Goal: Transaction & Acquisition: Purchase product/service

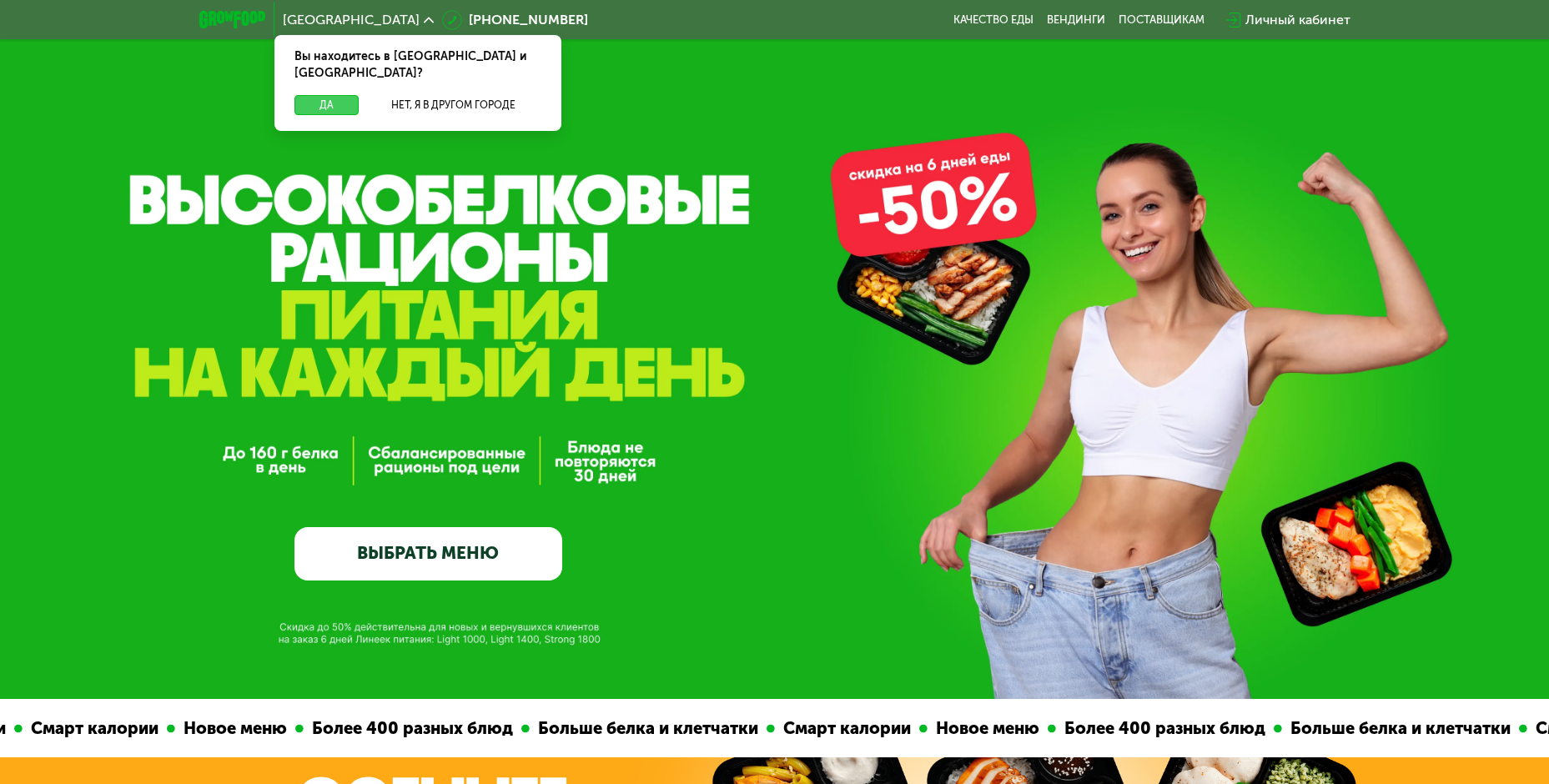
click at [334, 95] on button "Да" at bounding box center [326, 104] width 64 height 20
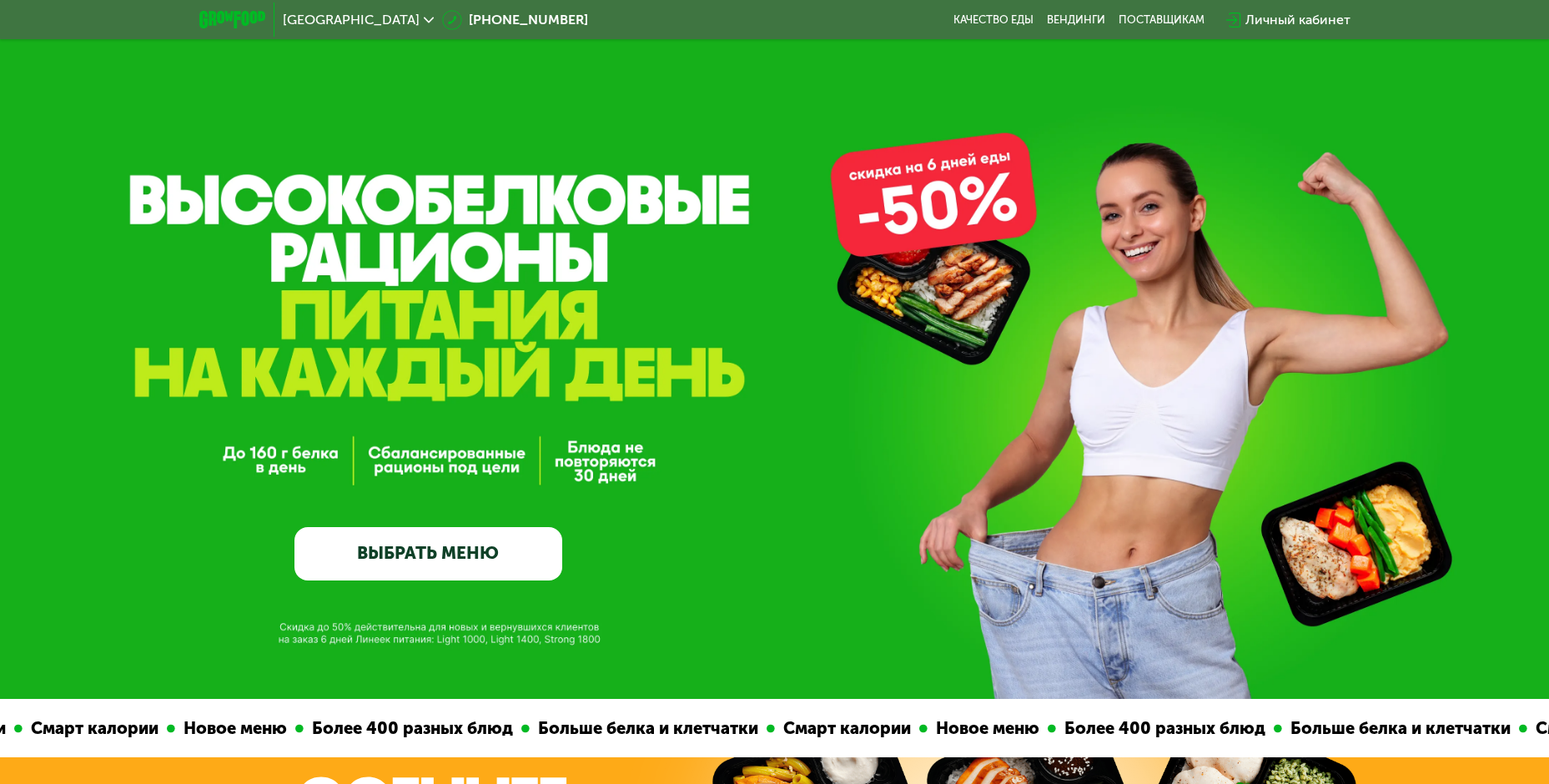
click at [420, 538] on link "ВЫБРАТЬ МЕНЮ" at bounding box center [428, 553] width 268 height 53
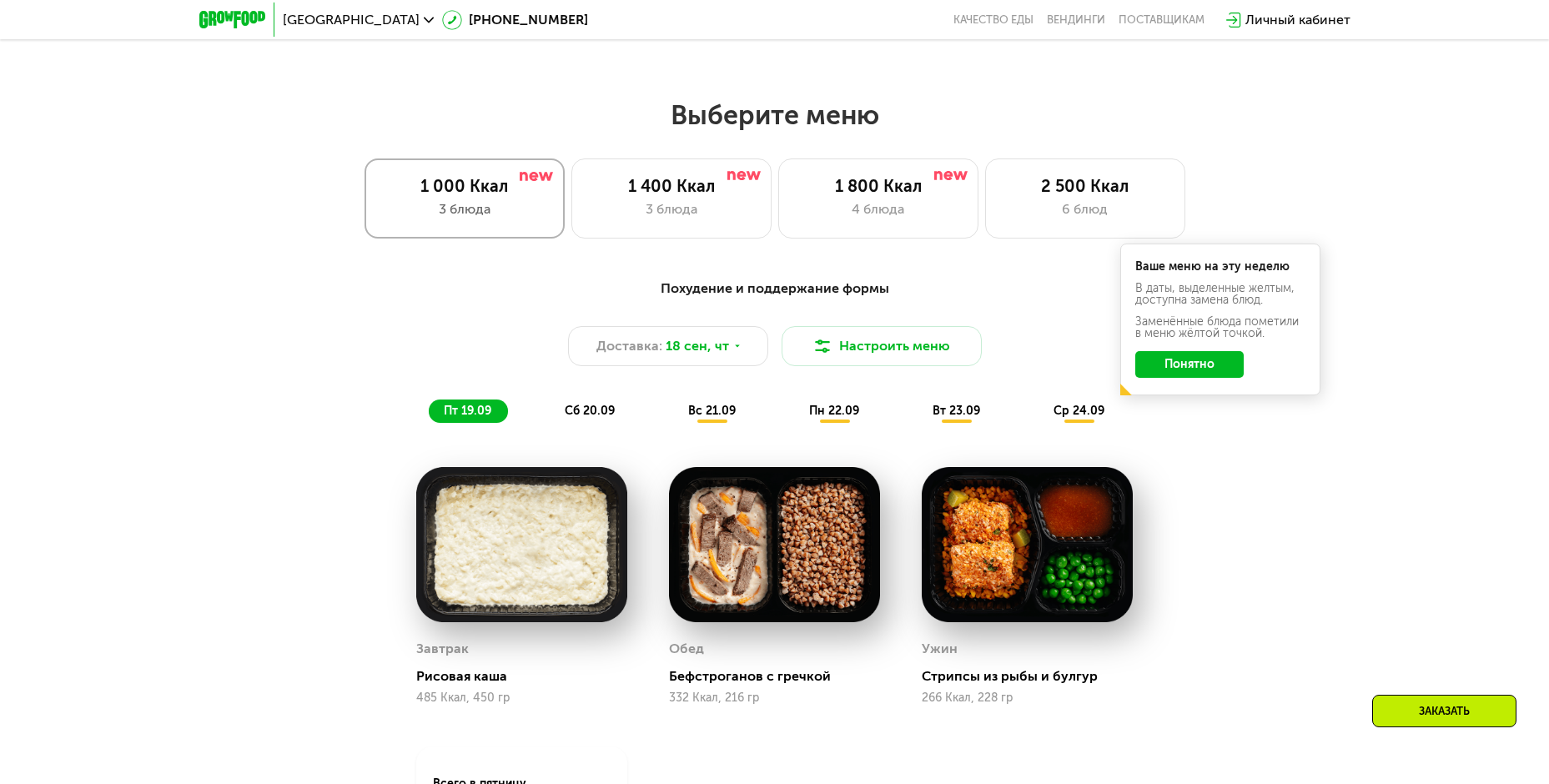
scroll to position [1266, 0]
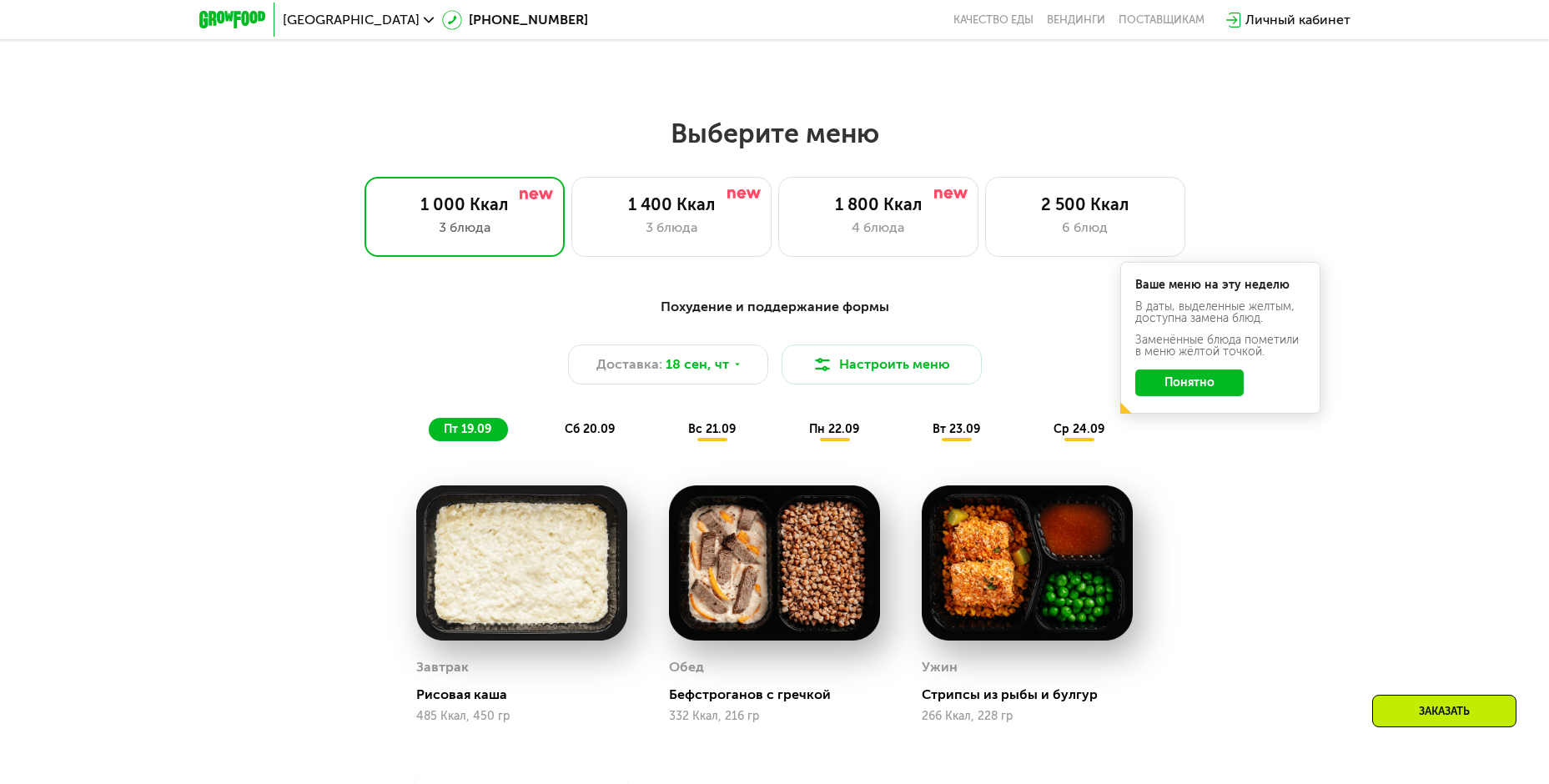
click at [1181, 382] on button "Понятно" at bounding box center [1190, 382] width 109 height 26
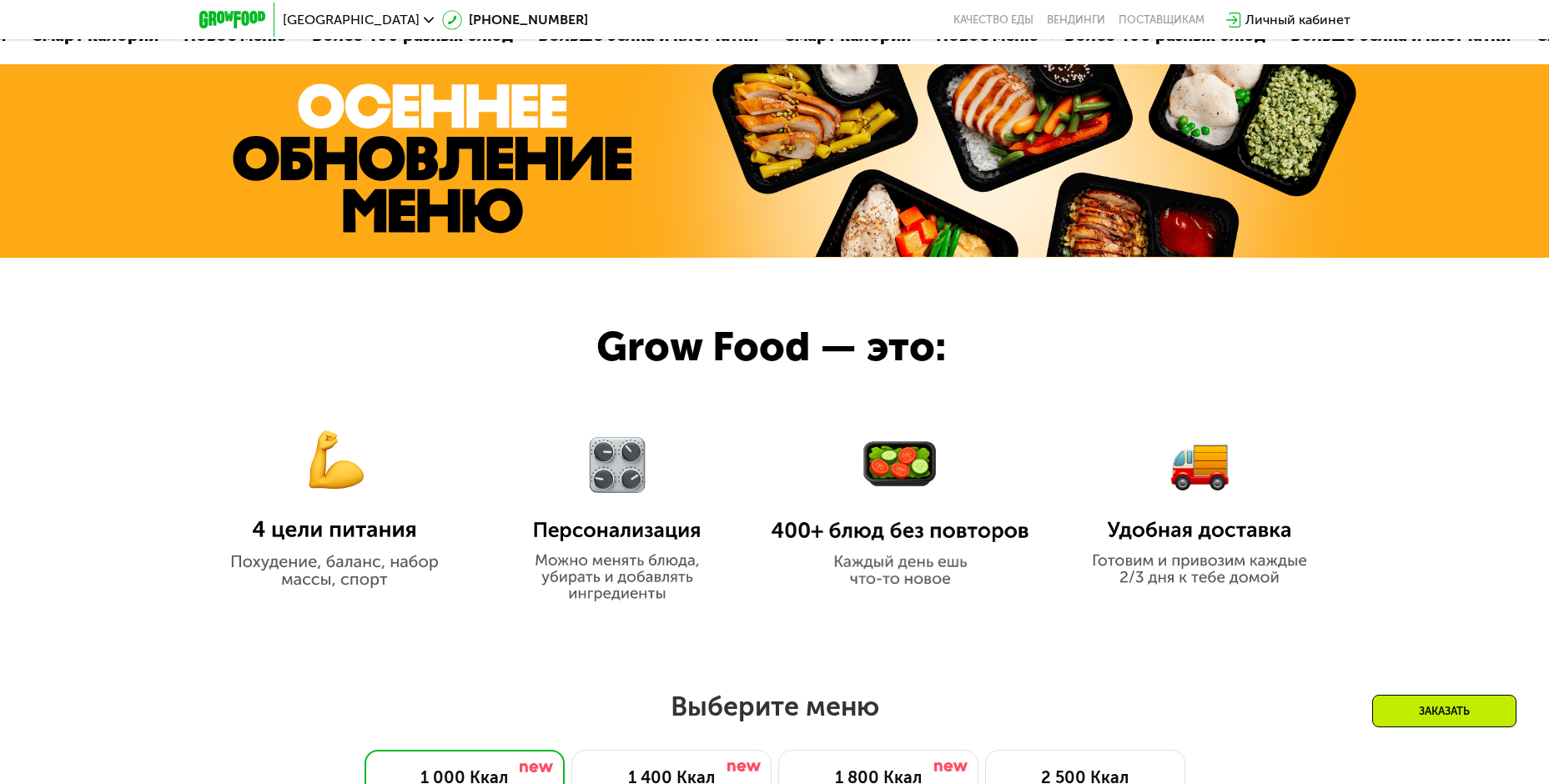
scroll to position [682, 0]
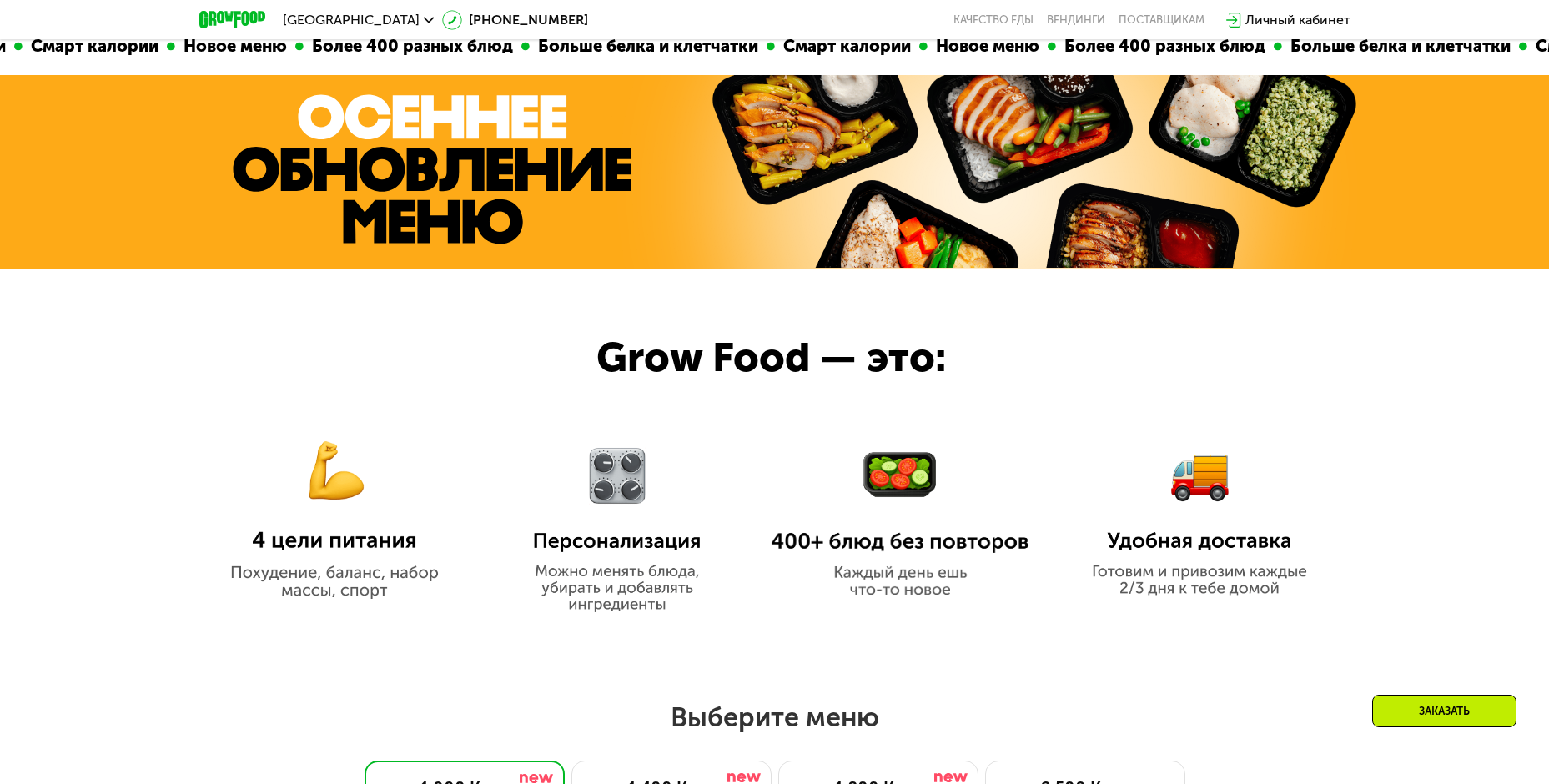
click at [275, 585] on img at bounding box center [334, 505] width 259 height 187
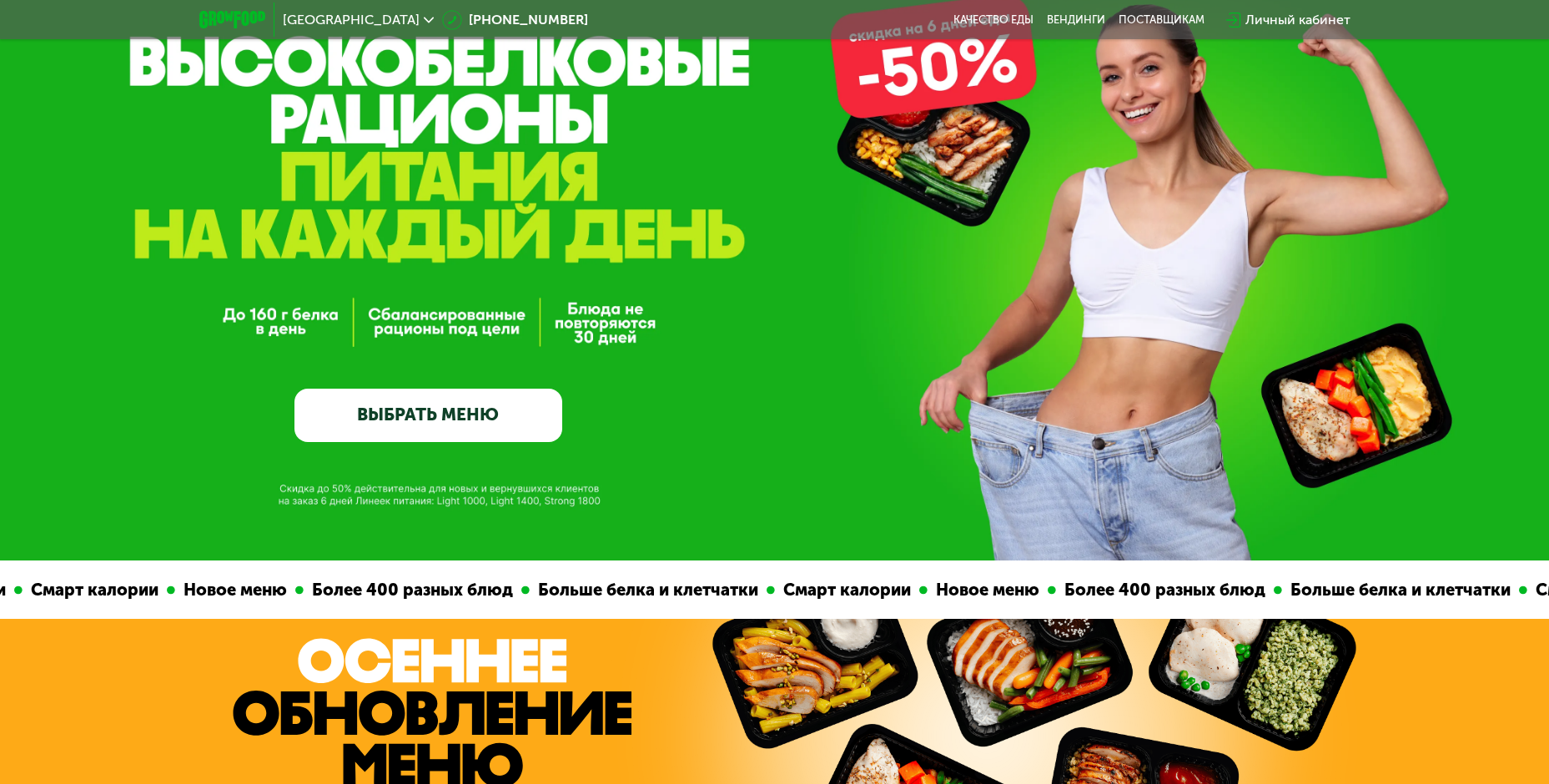
scroll to position [15, 0]
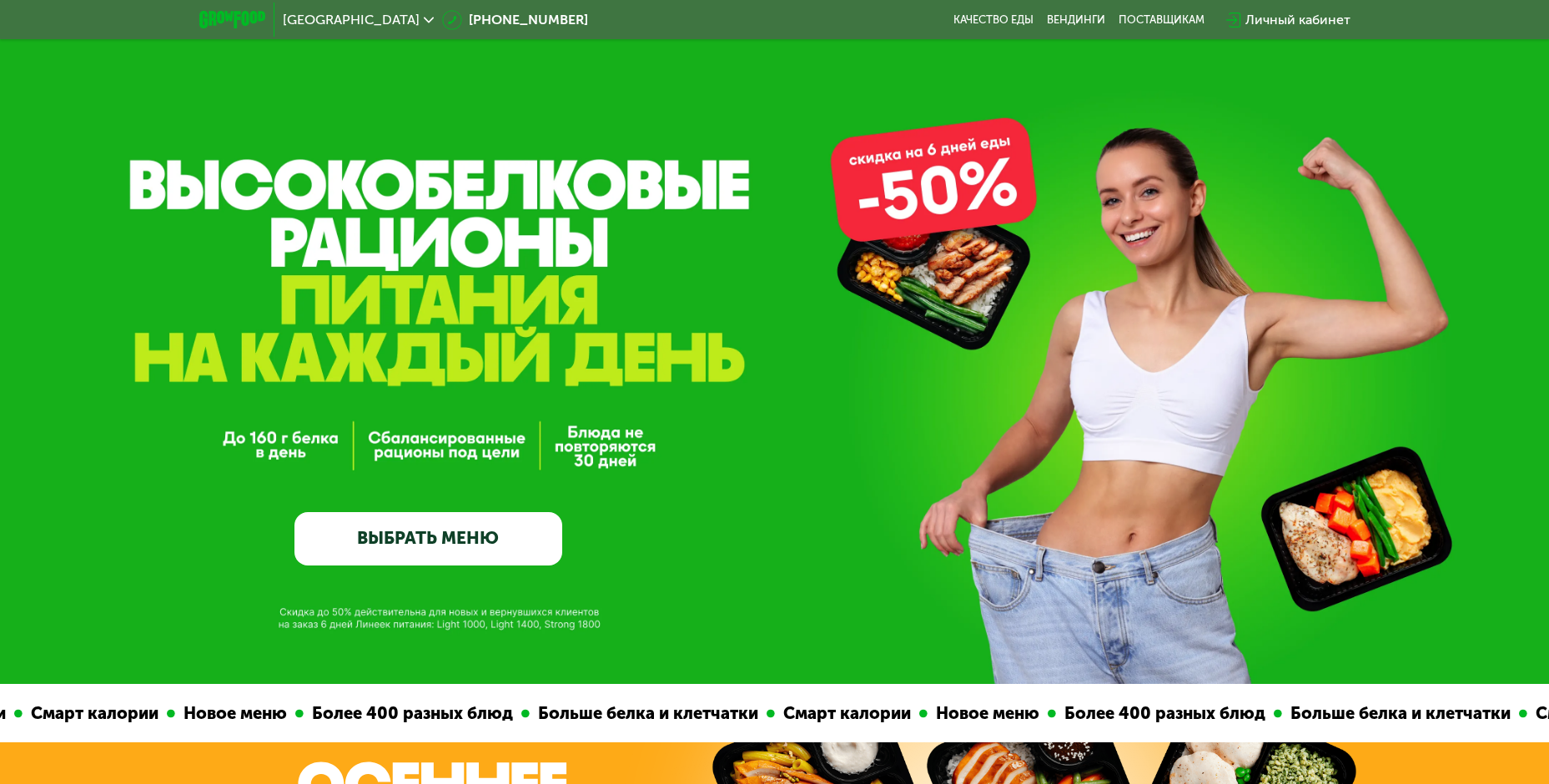
click at [415, 539] on link "ВЫБРАТЬ МЕНЮ" at bounding box center [428, 538] width 268 height 53
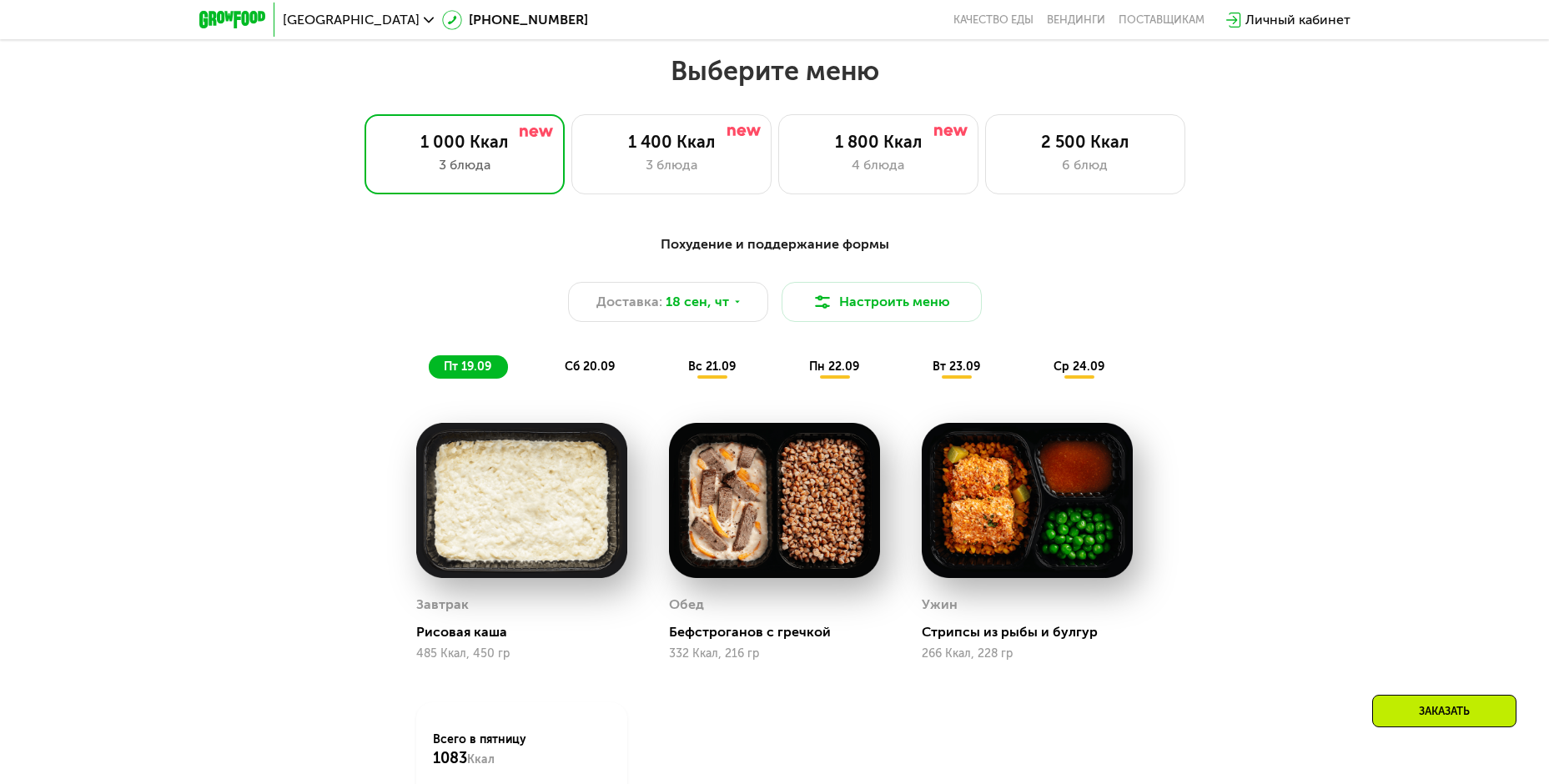
scroll to position [1350, 0]
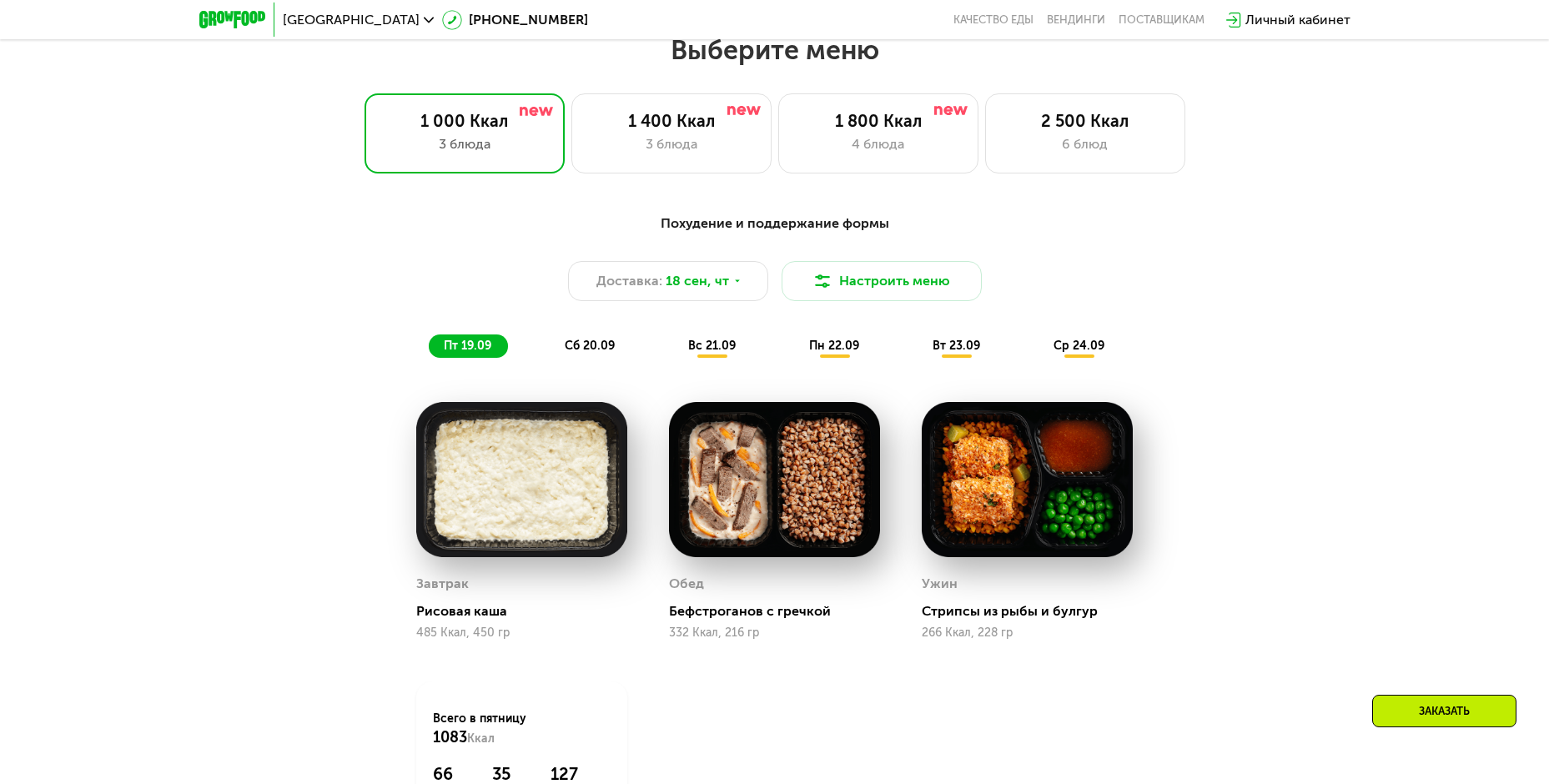
click at [597, 353] on span "сб 20.09" at bounding box center [589, 346] width 50 height 14
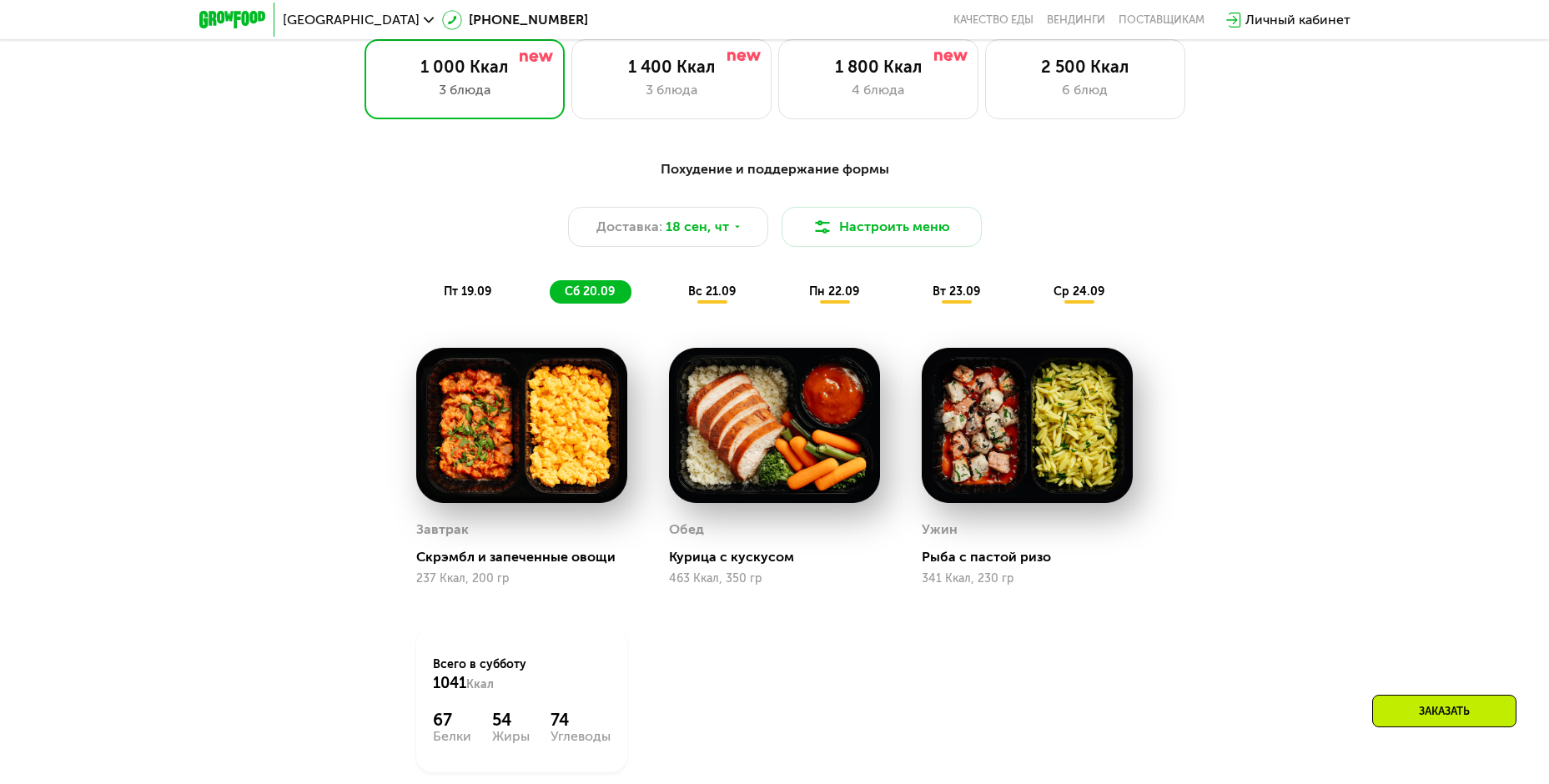
scroll to position [1433, 0]
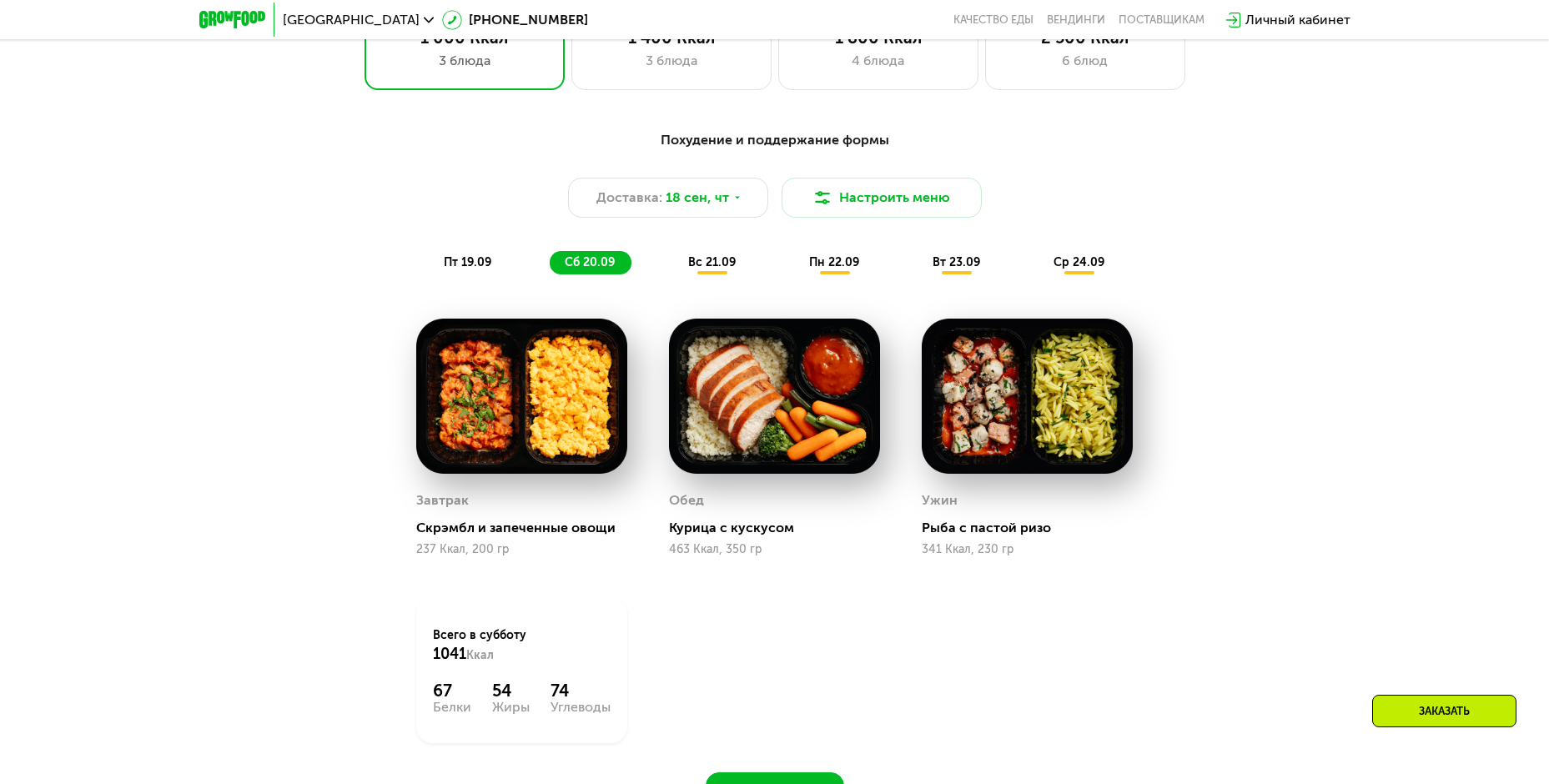
click at [704, 262] on span "вс 21.09" at bounding box center [712, 262] width 47 height 14
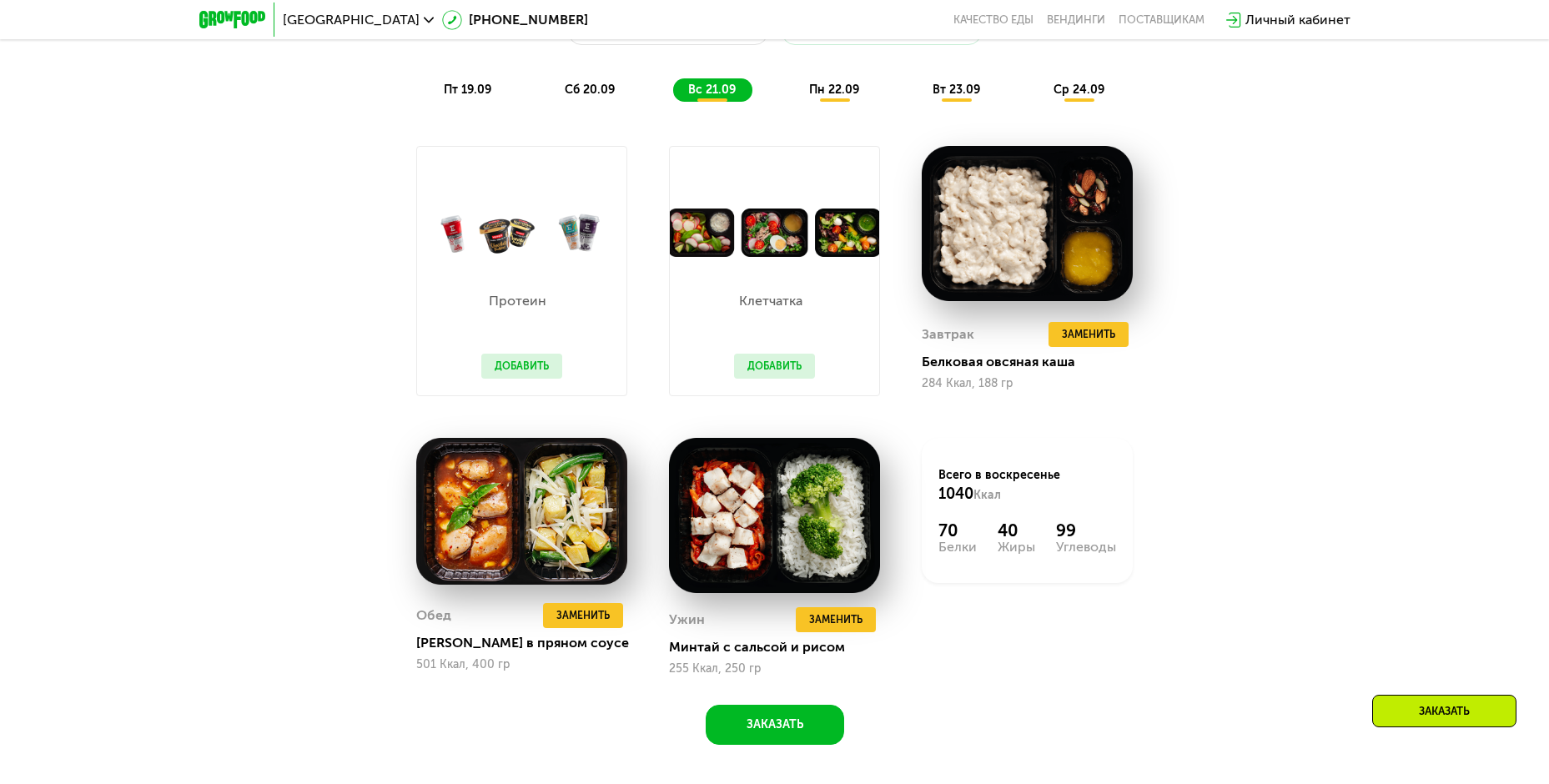
scroll to position [1600, 0]
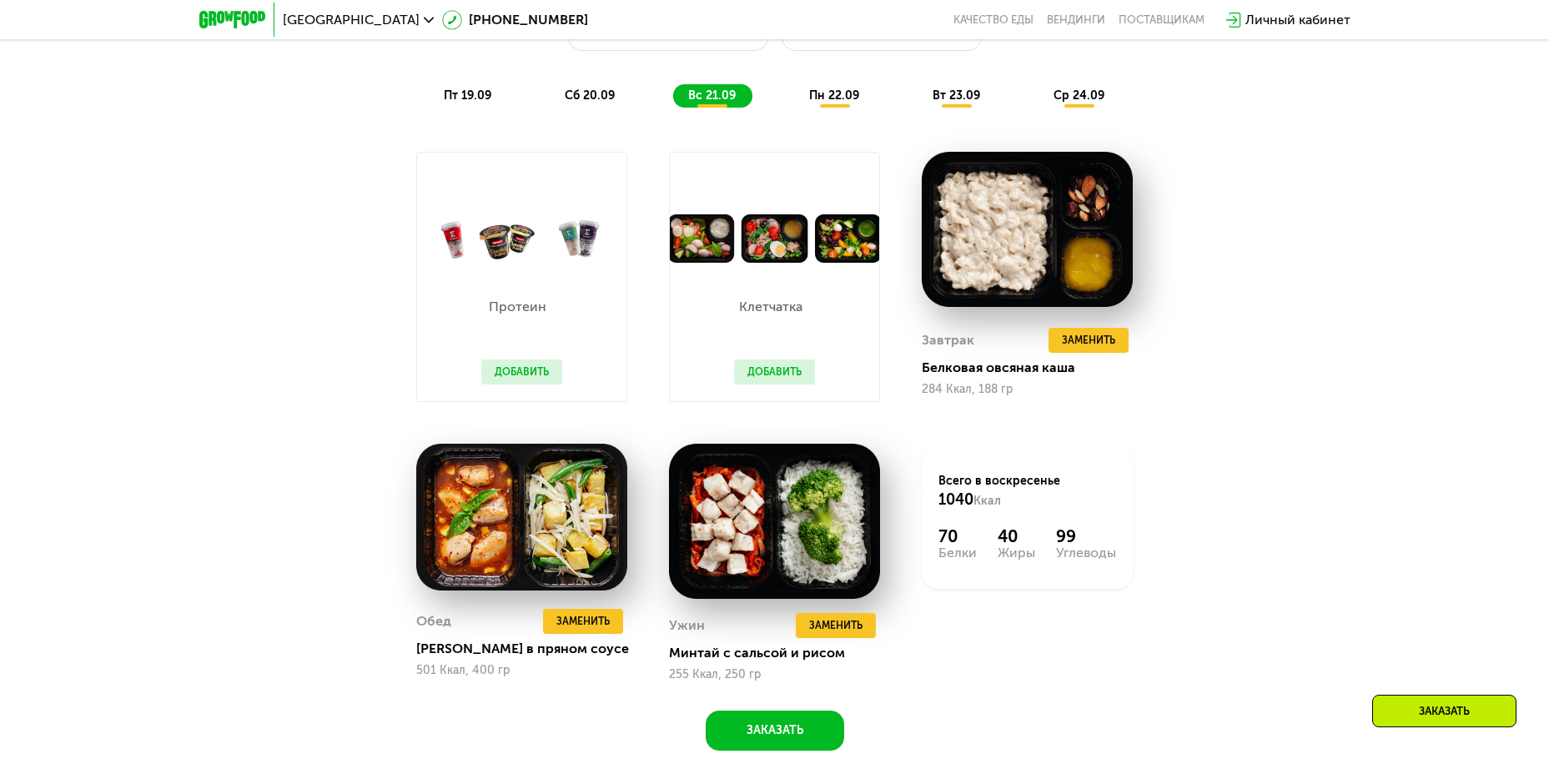
click at [832, 98] on span "пн 22.09" at bounding box center [834, 96] width 50 height 14
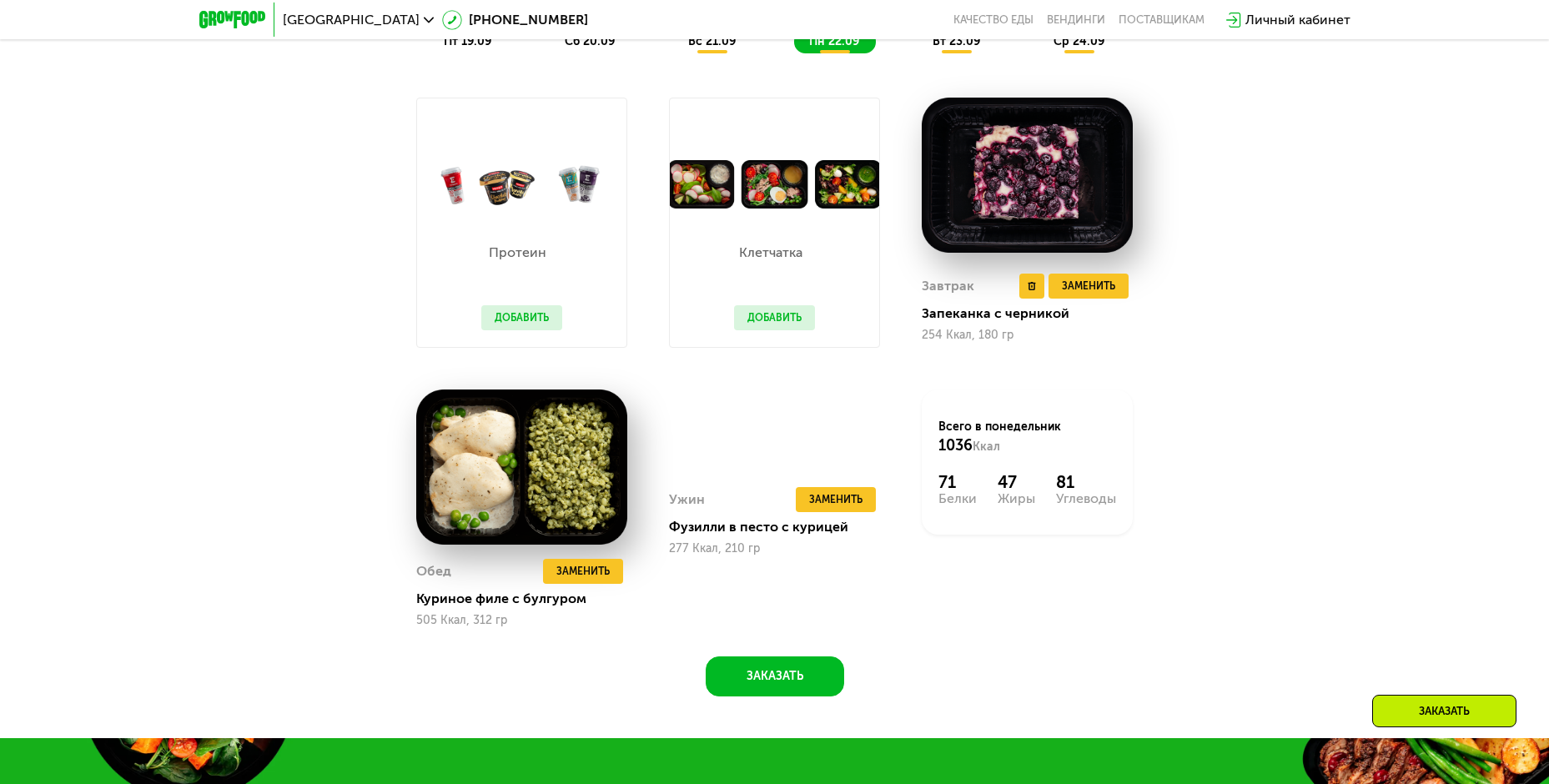
scroll to position [1683, 0]
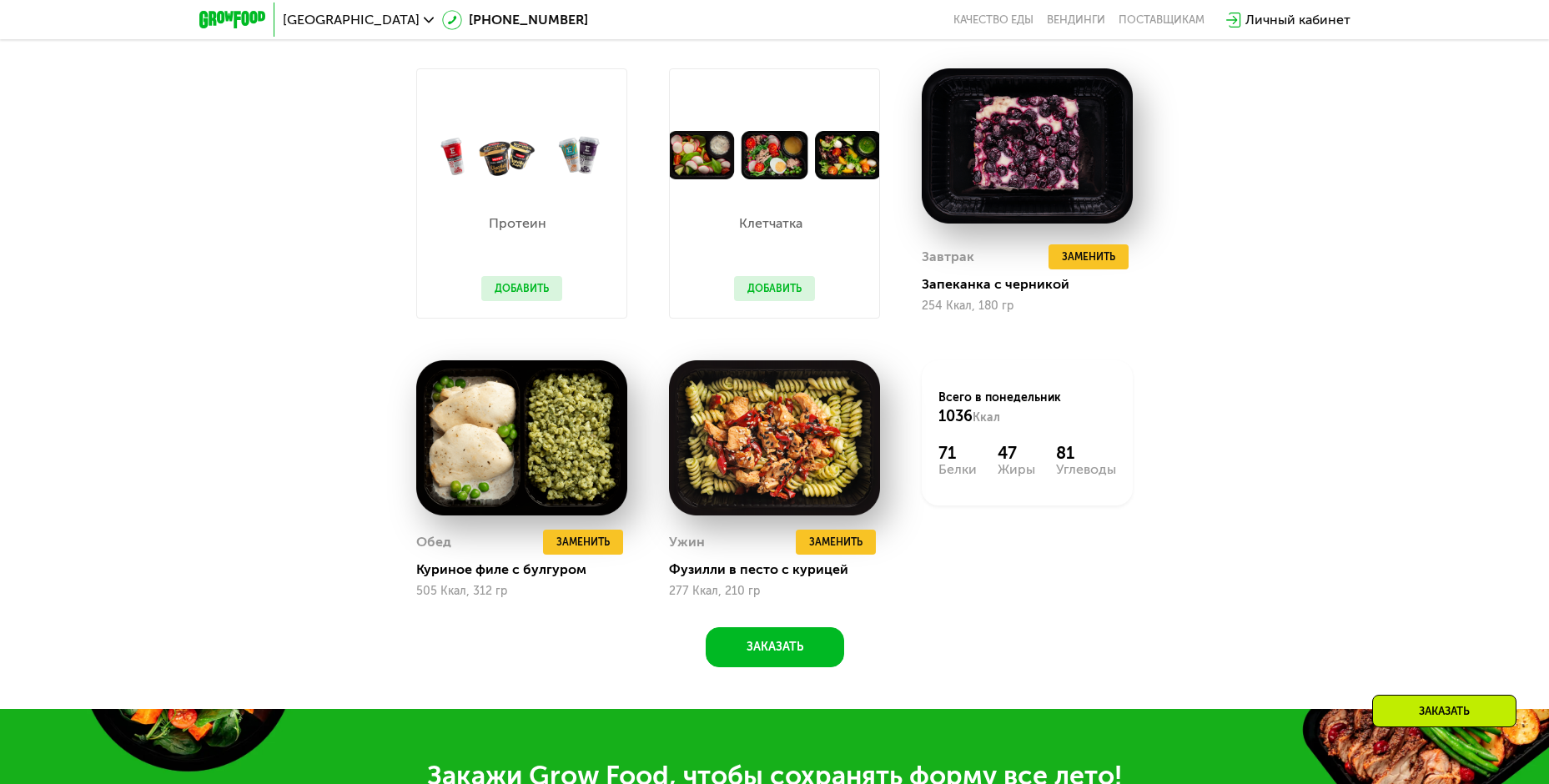
click at [785, 156] on img at bounding box center [774, 155] width 210 height 49
click at [777, 169] on img at bounding box center [774, 155] width 210 height 49
click at [839, 163] on img at bounding box center [774, 155] width 210 height 49
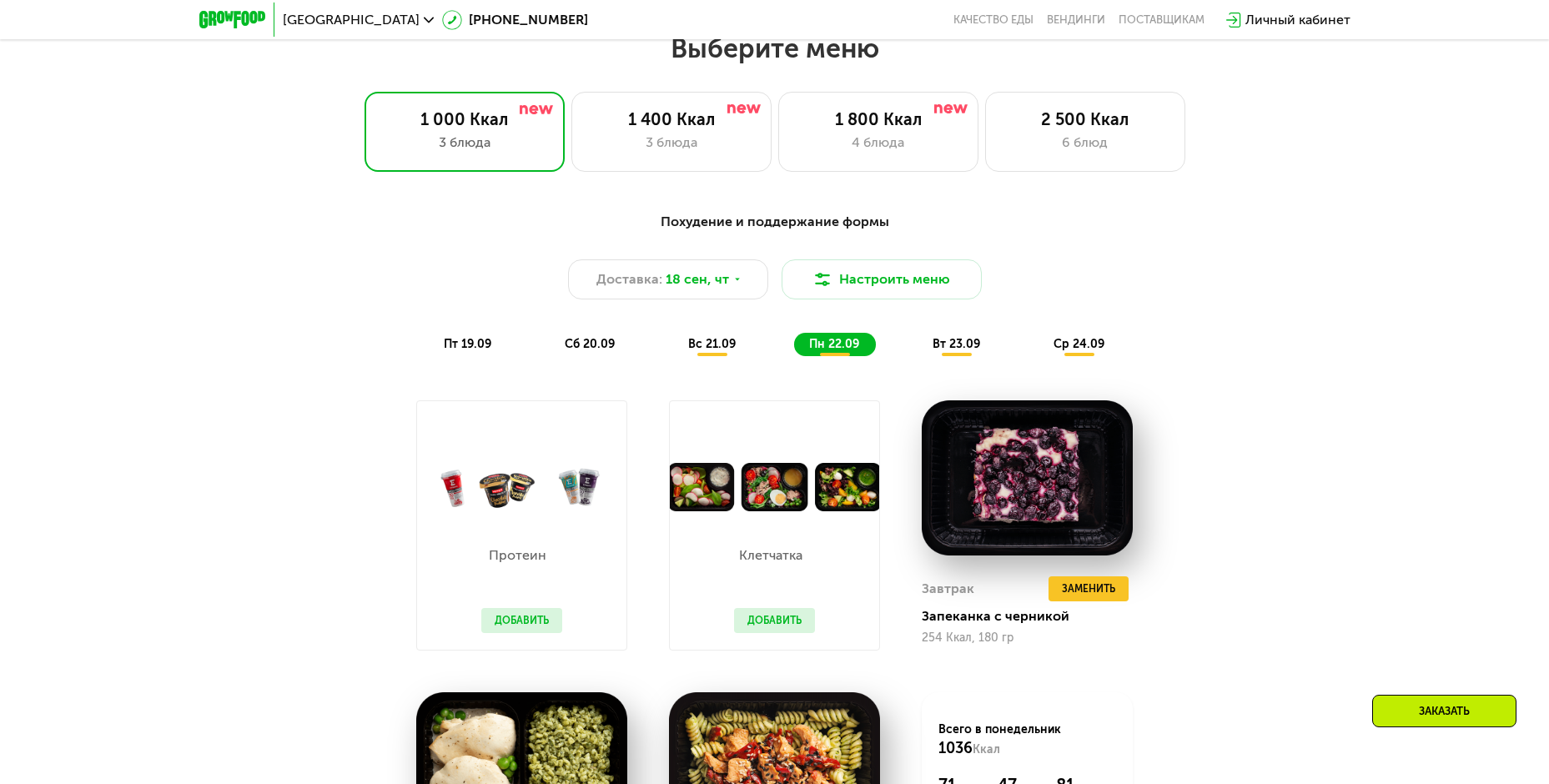
scroll to position [1350, 0]
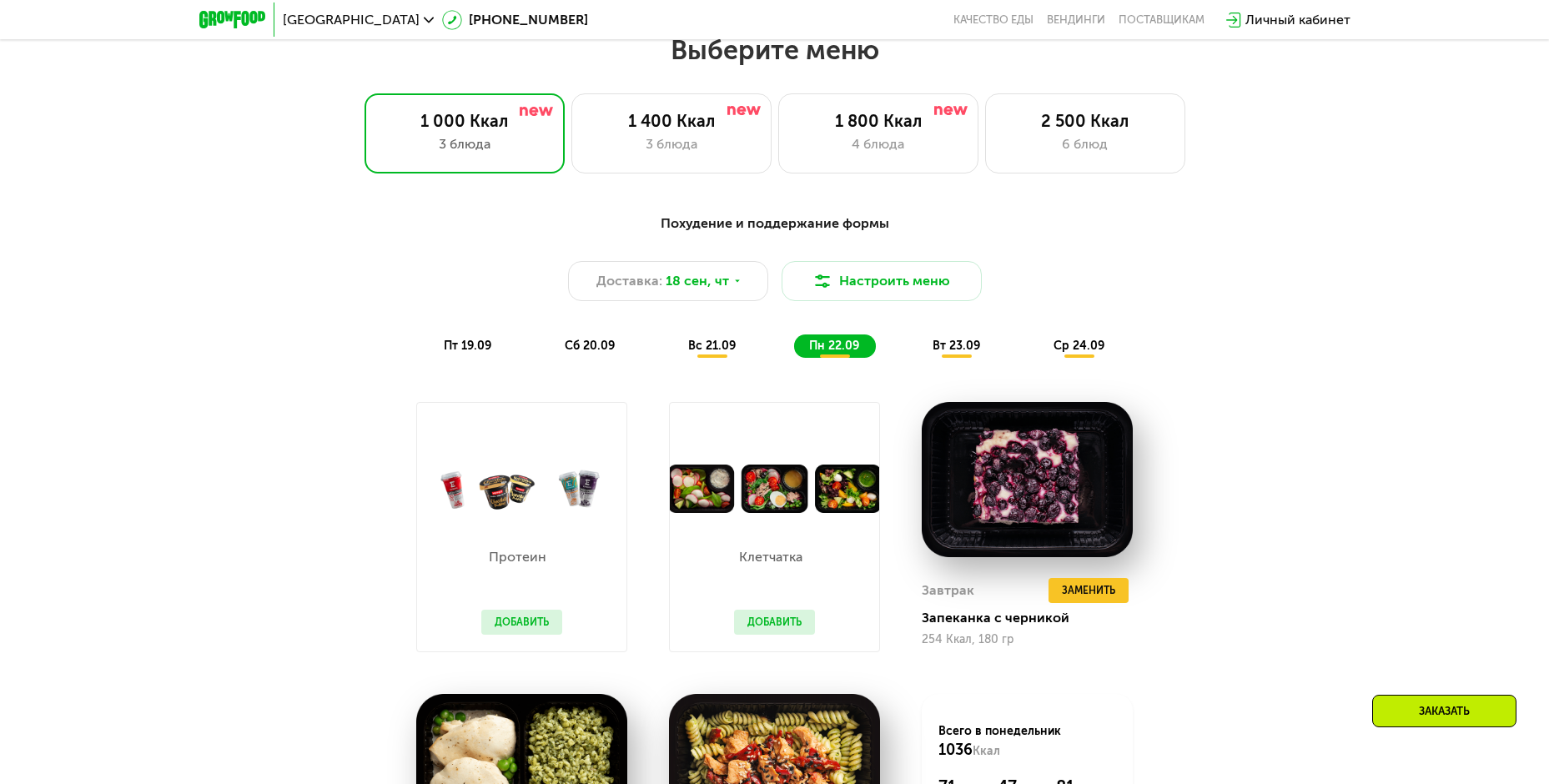
click at [963, 353] on span "вт 23.09" at bounding box center [956, 346] width 47 height 14
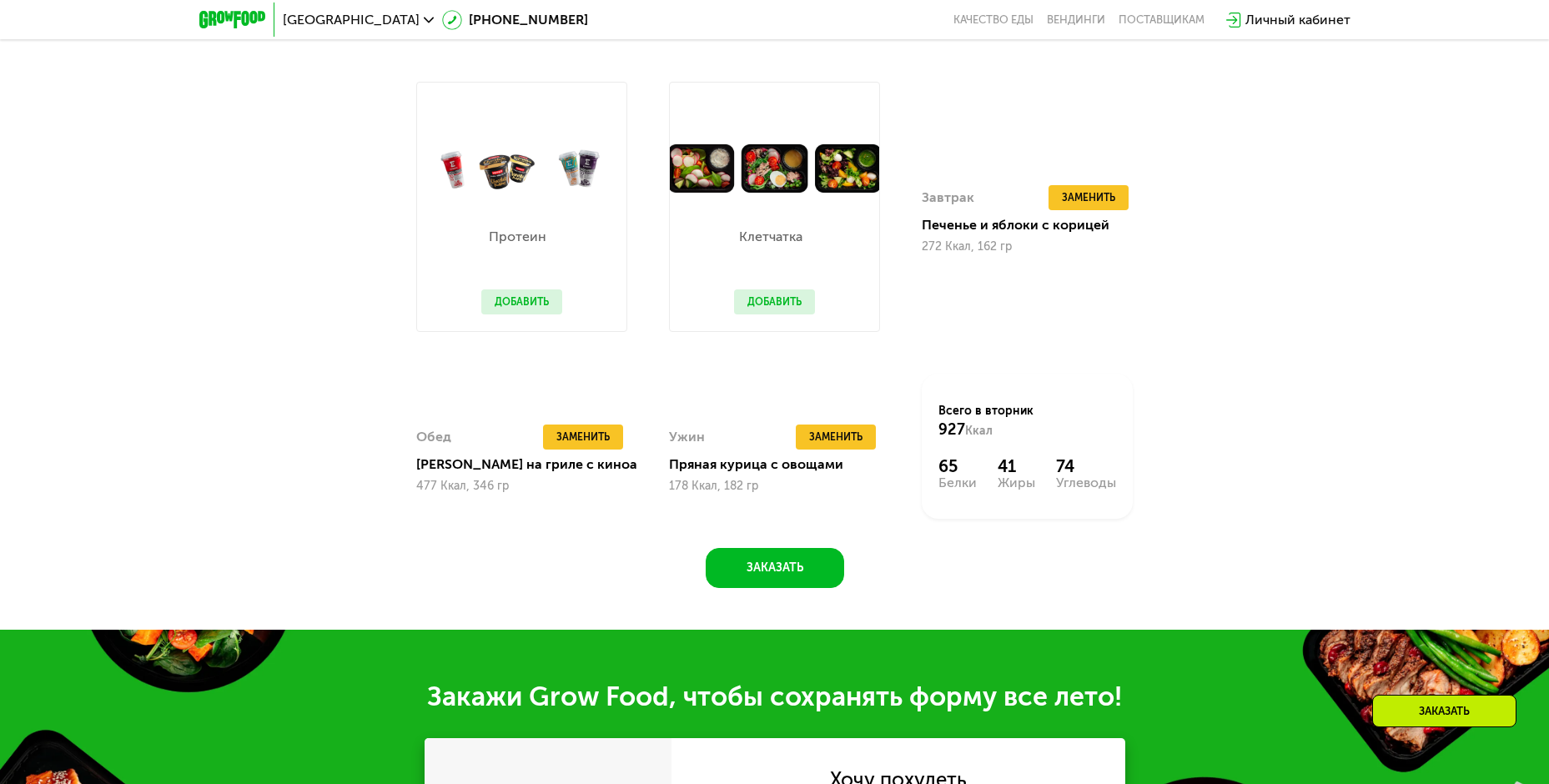
scroll to position [1683, 0]
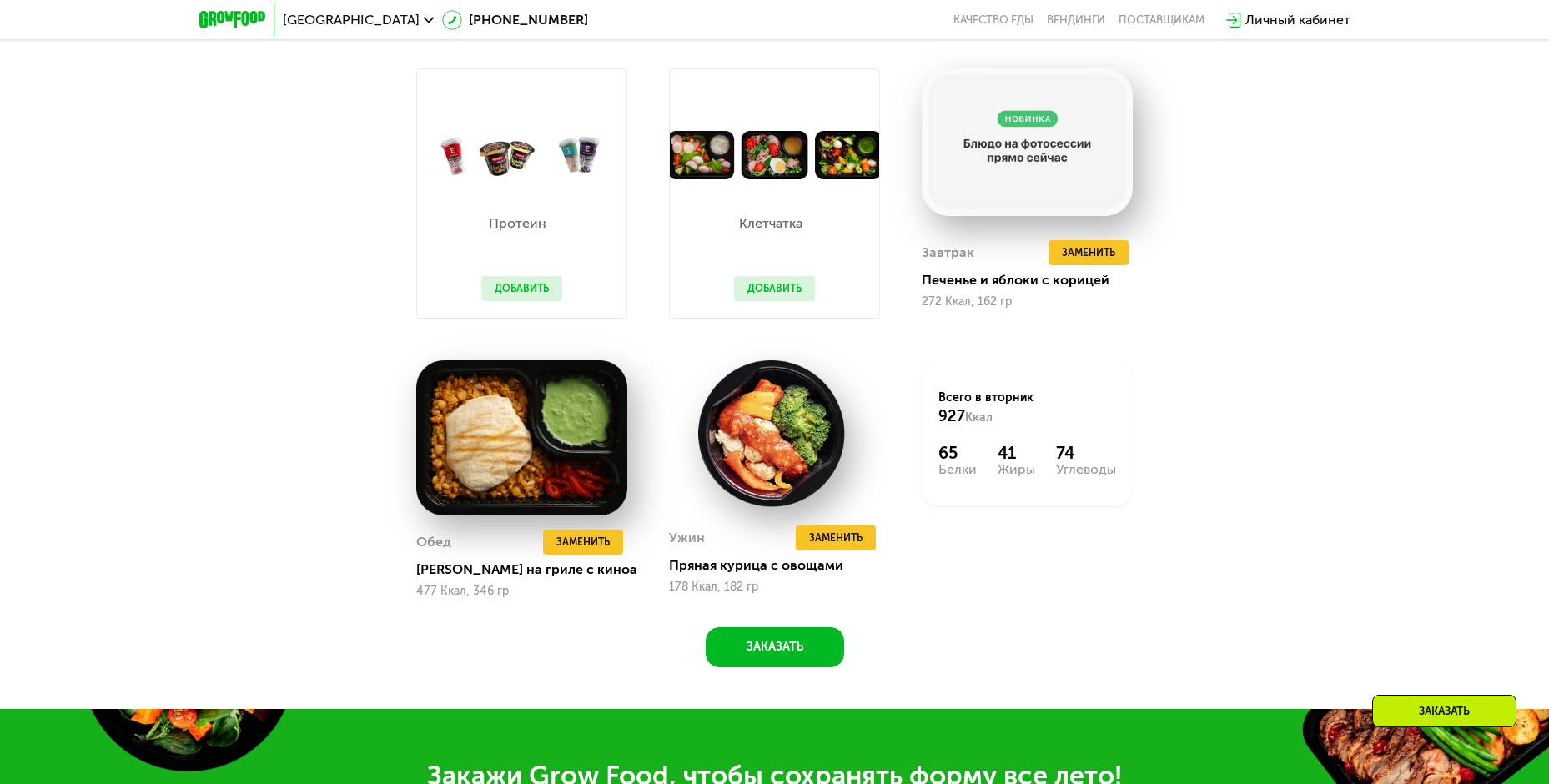
click at [839, 168] on img at bounding box center [774, 155] width 210 height 49
click at [782, 293] on button "Добавить" at bounding box center [774, 289] width 81 height 25
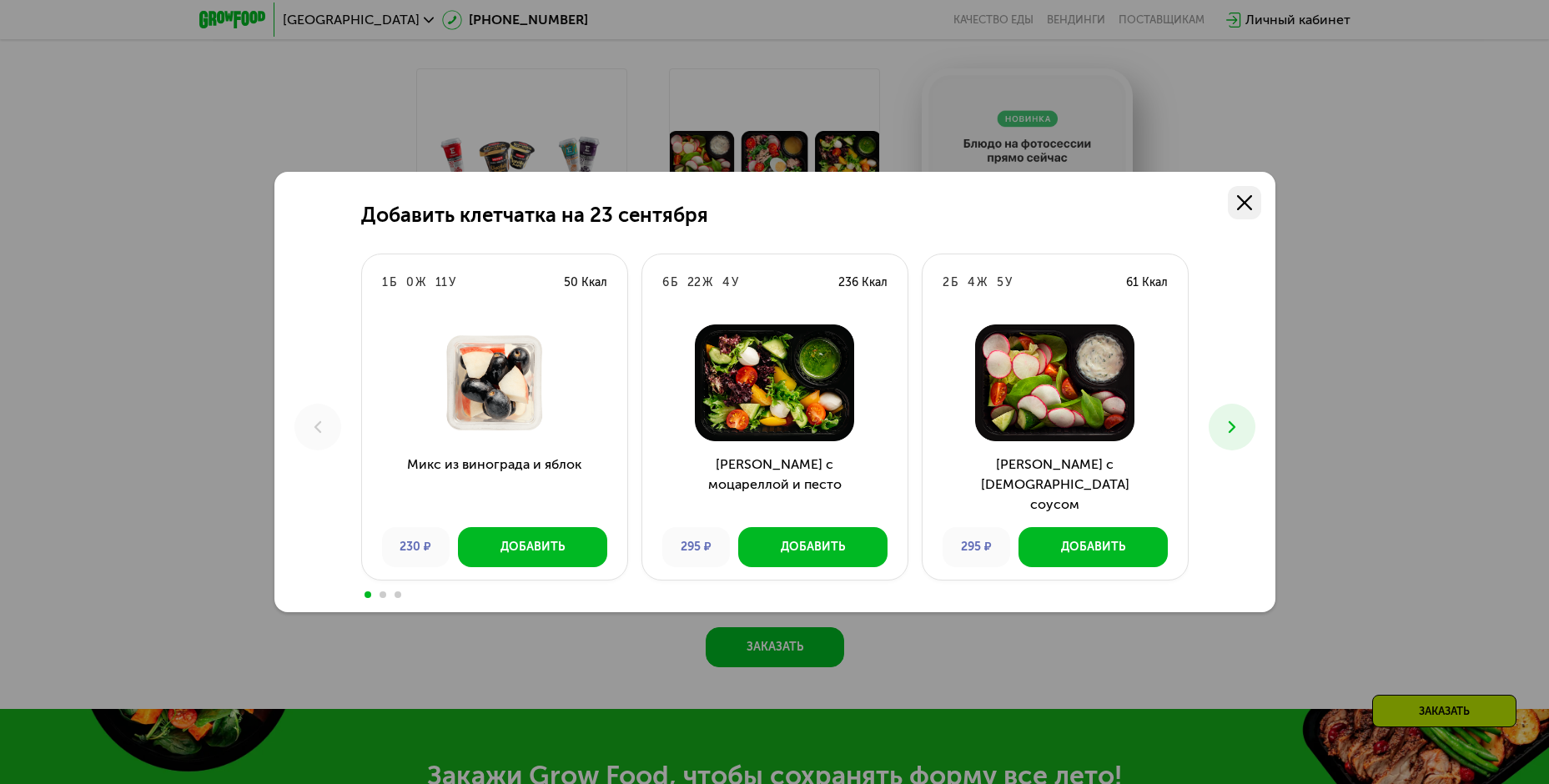
click at [1244, 205] on icon at bounding box center [1245, 203] width 15 height 15
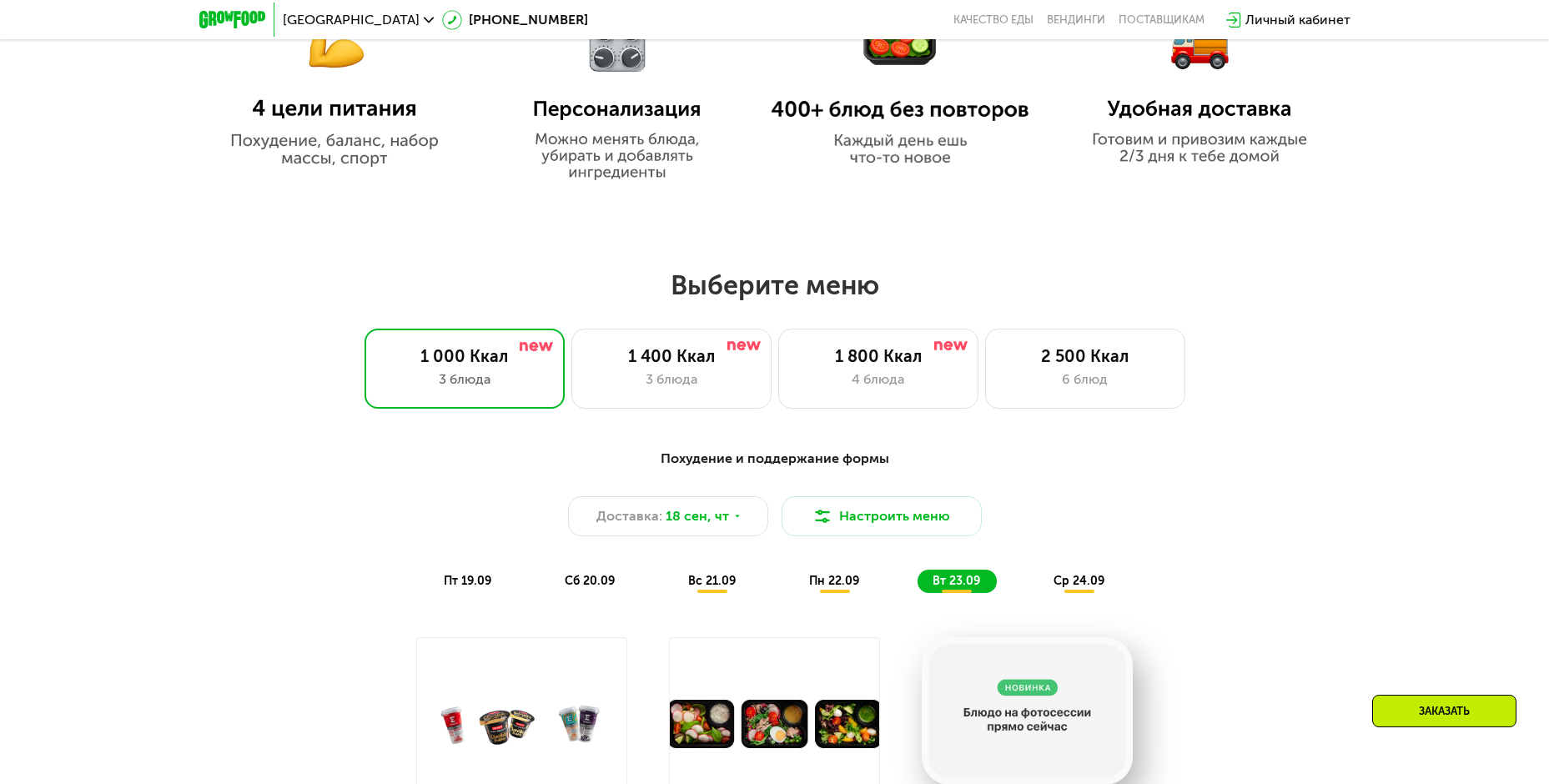
scroll to position [1016, 0]
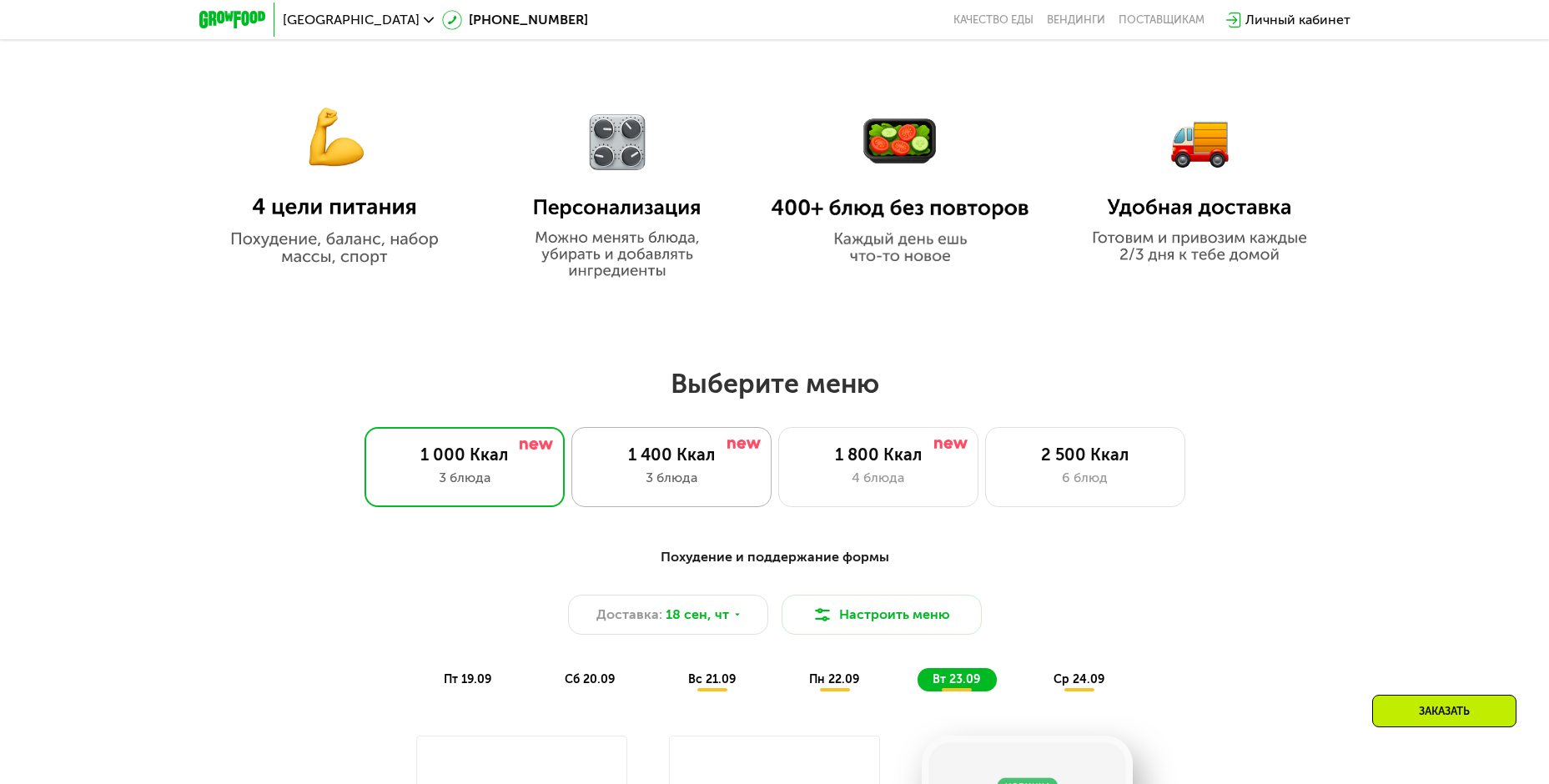
click at [674, 483] on div "3 блюда" at bounding box center [672, 478] width 165 height 20
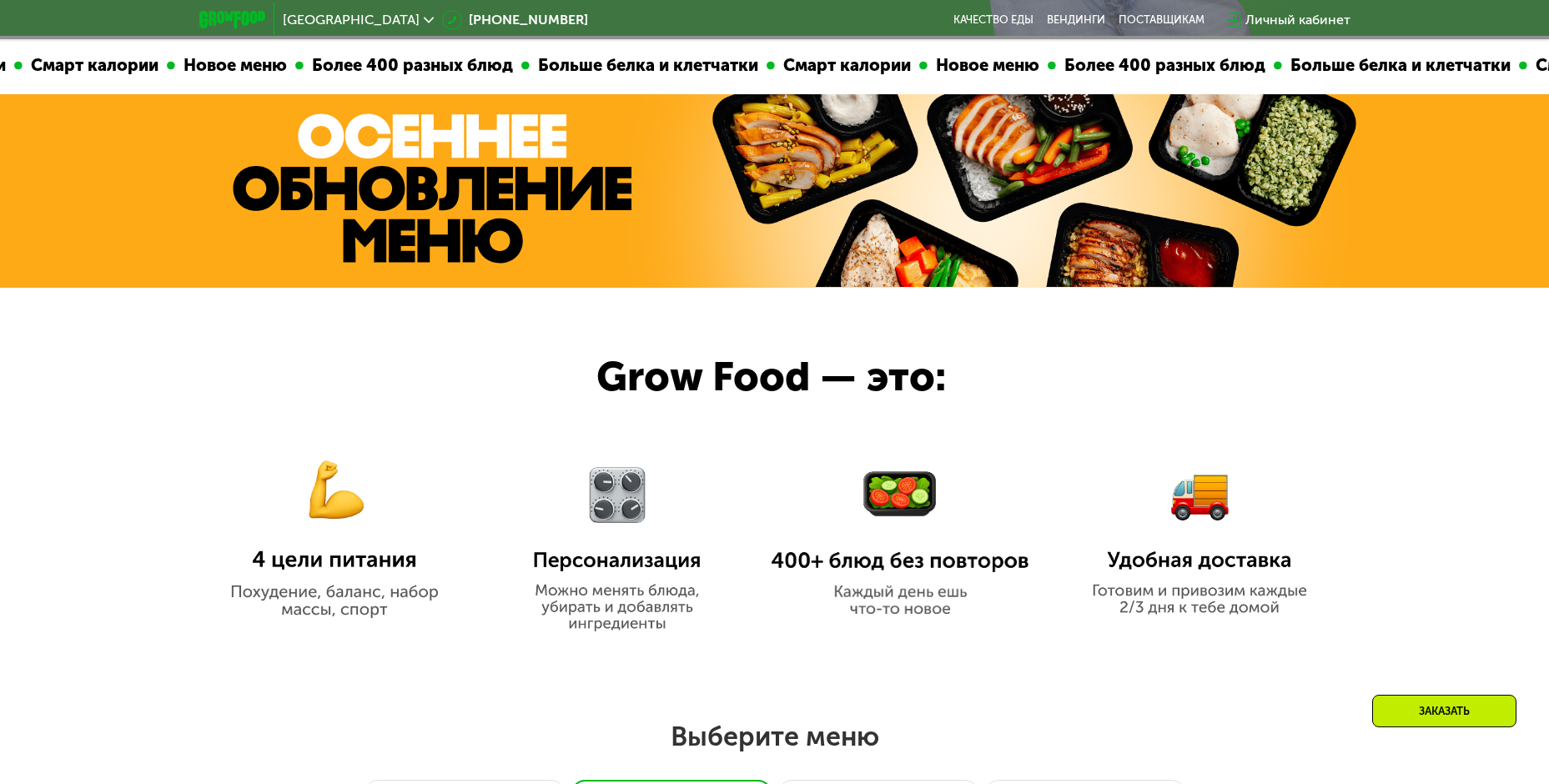
scroll to position [349, 0]
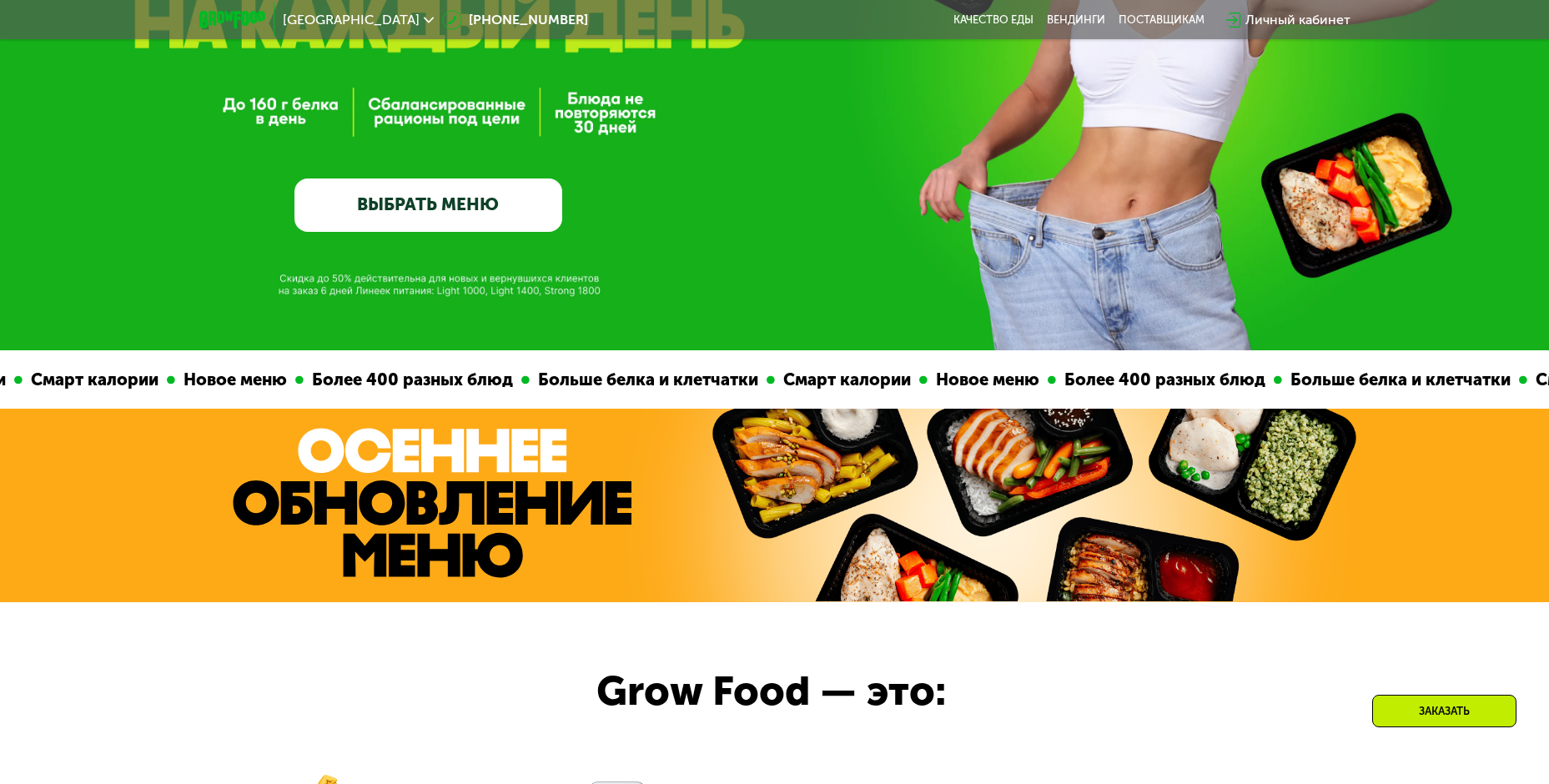
click at [641, 122] on div "GrowFood — доставка правильного питания ВЫБРАТЬ МЕНЮ" at bounding box center [774, 66] width 1549 height 333
